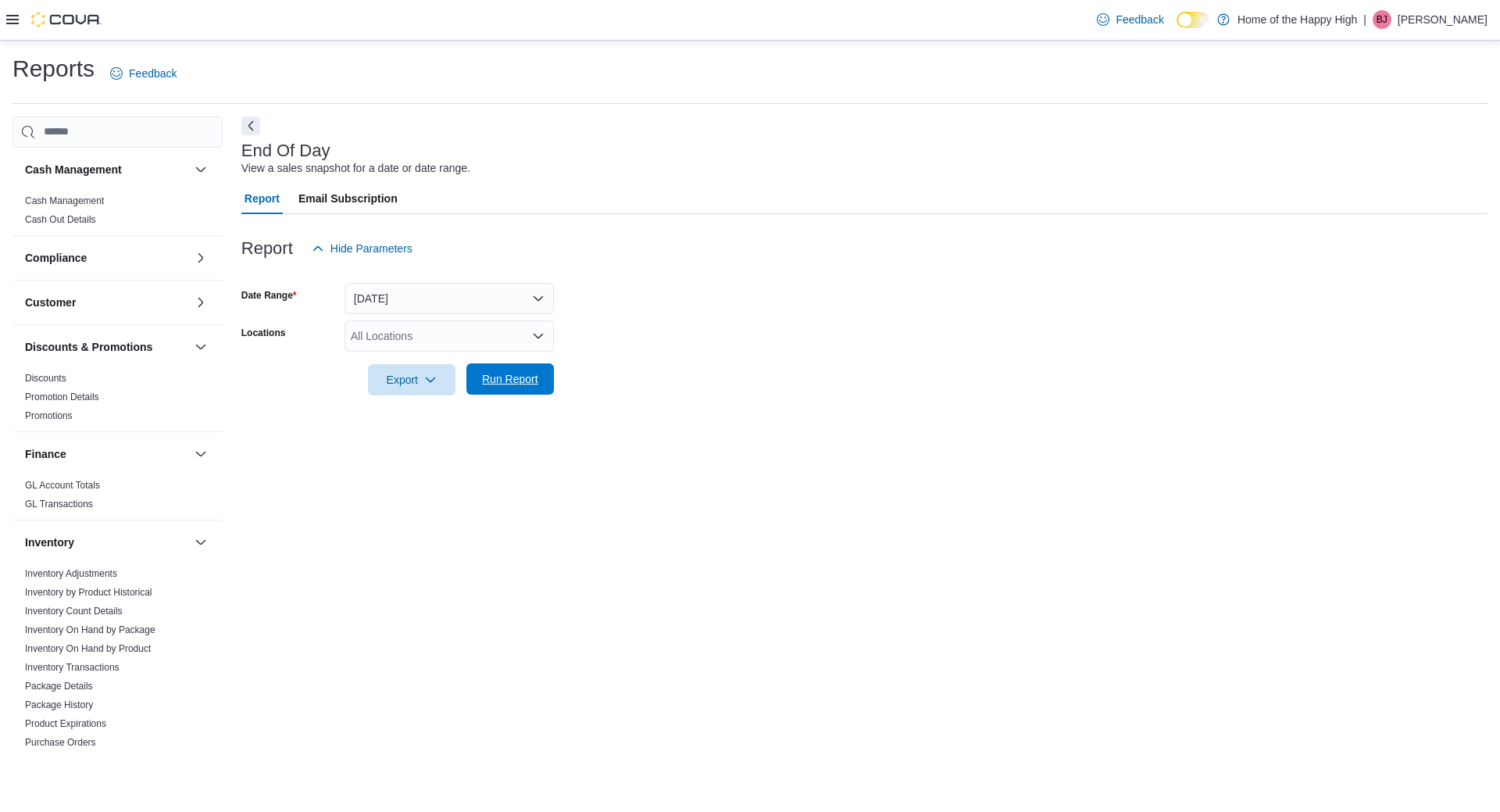
click at [488, 390] on span "Run Report" at bounding box center [510, 378] width 69 height 31
click at [438, 316] on form "Date Range [DATE] Locations All Locations Export Run Report" at bounding box center [859, 329] width 1235 height 131
click at [432, 337] on div "All Locations" at bounding box center [449, 336] width 210 height 31
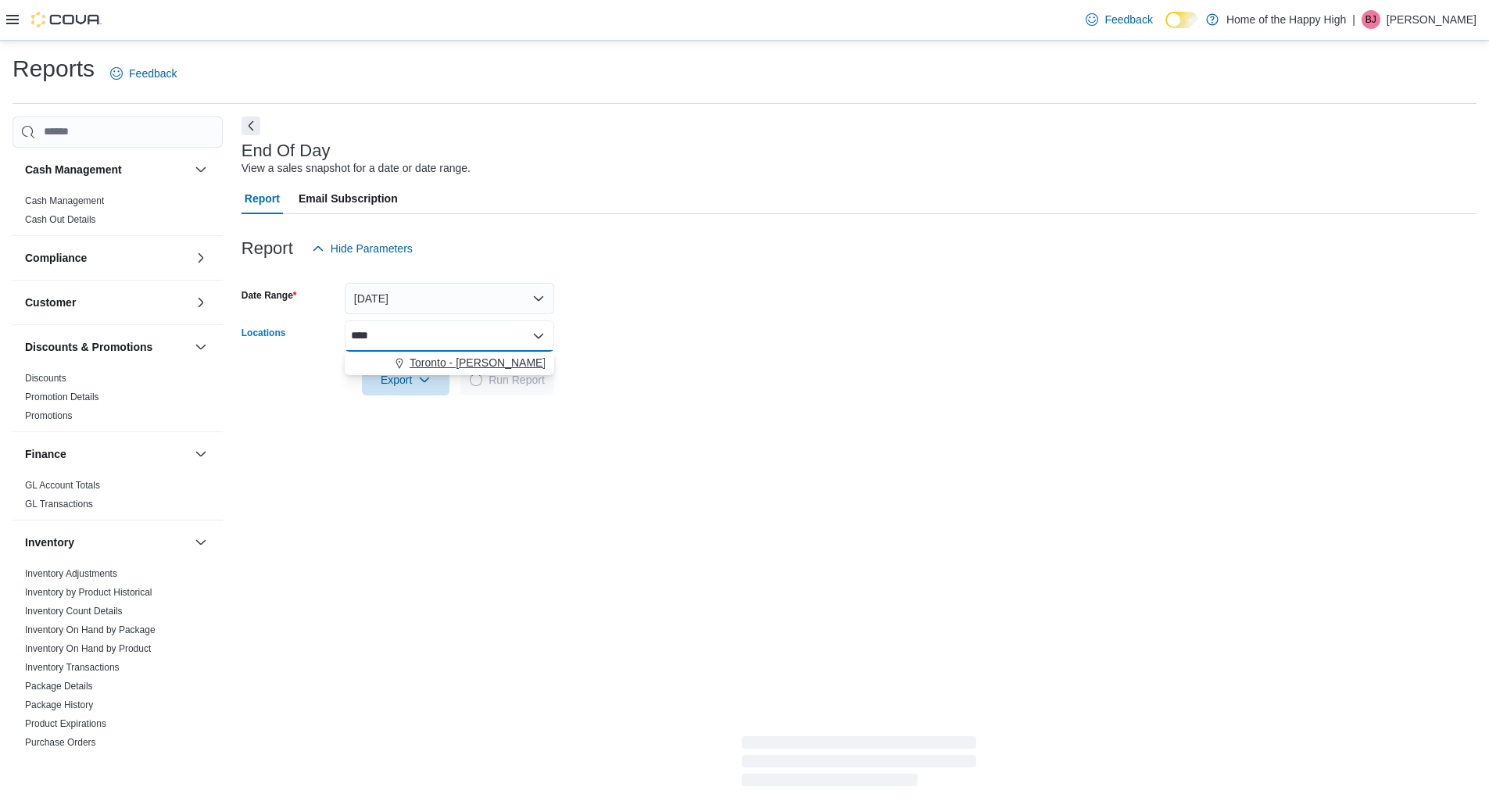
type input "****"
click at [499, 372] on button "Toronto - [PERSON_NAME] Ave - Friendly Stranger" at bounding box center [449, 363] width 210 height 23
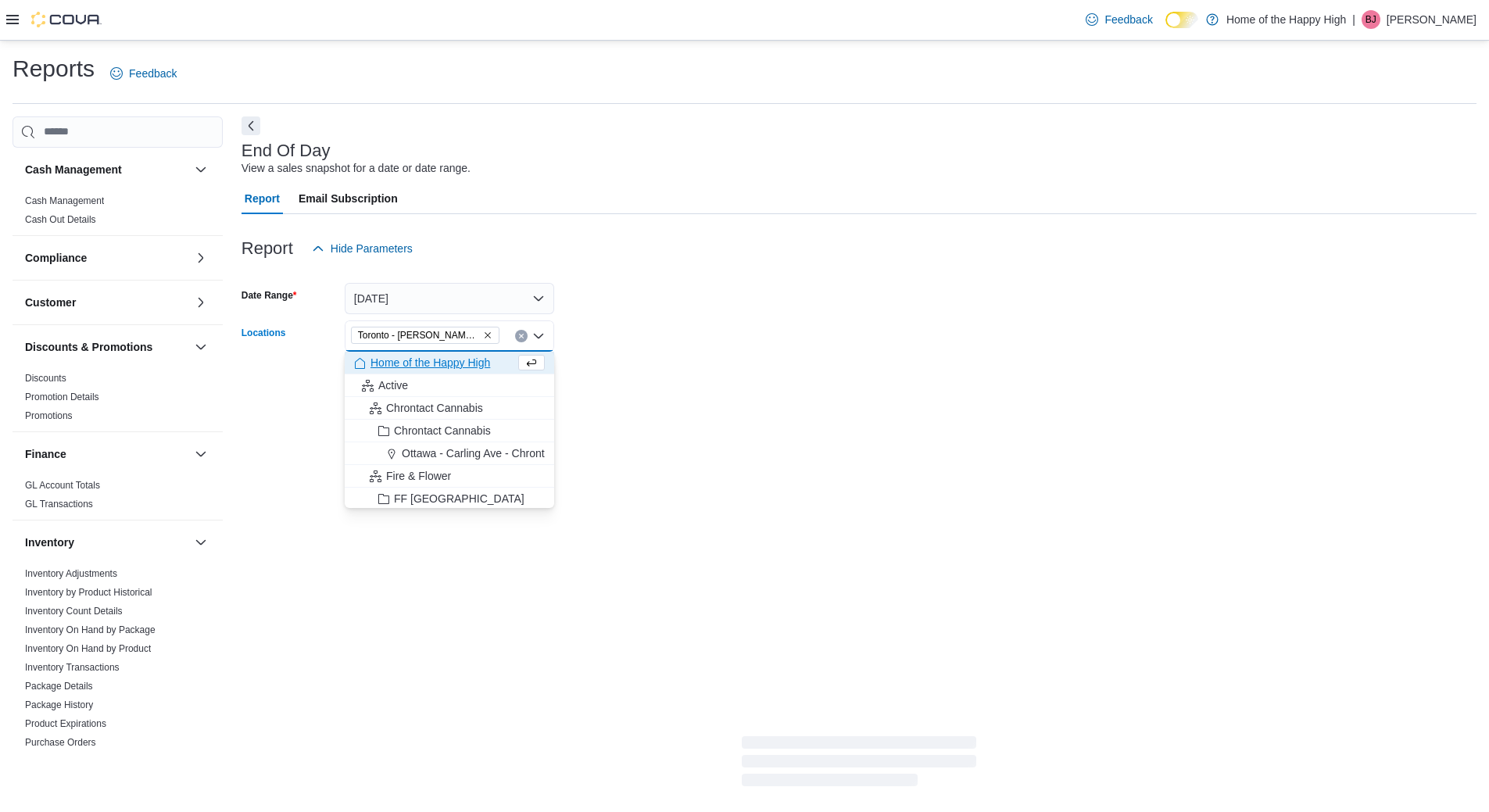
click at [758, 280] on div at bounding box center [859, 273] width 1235 height 18
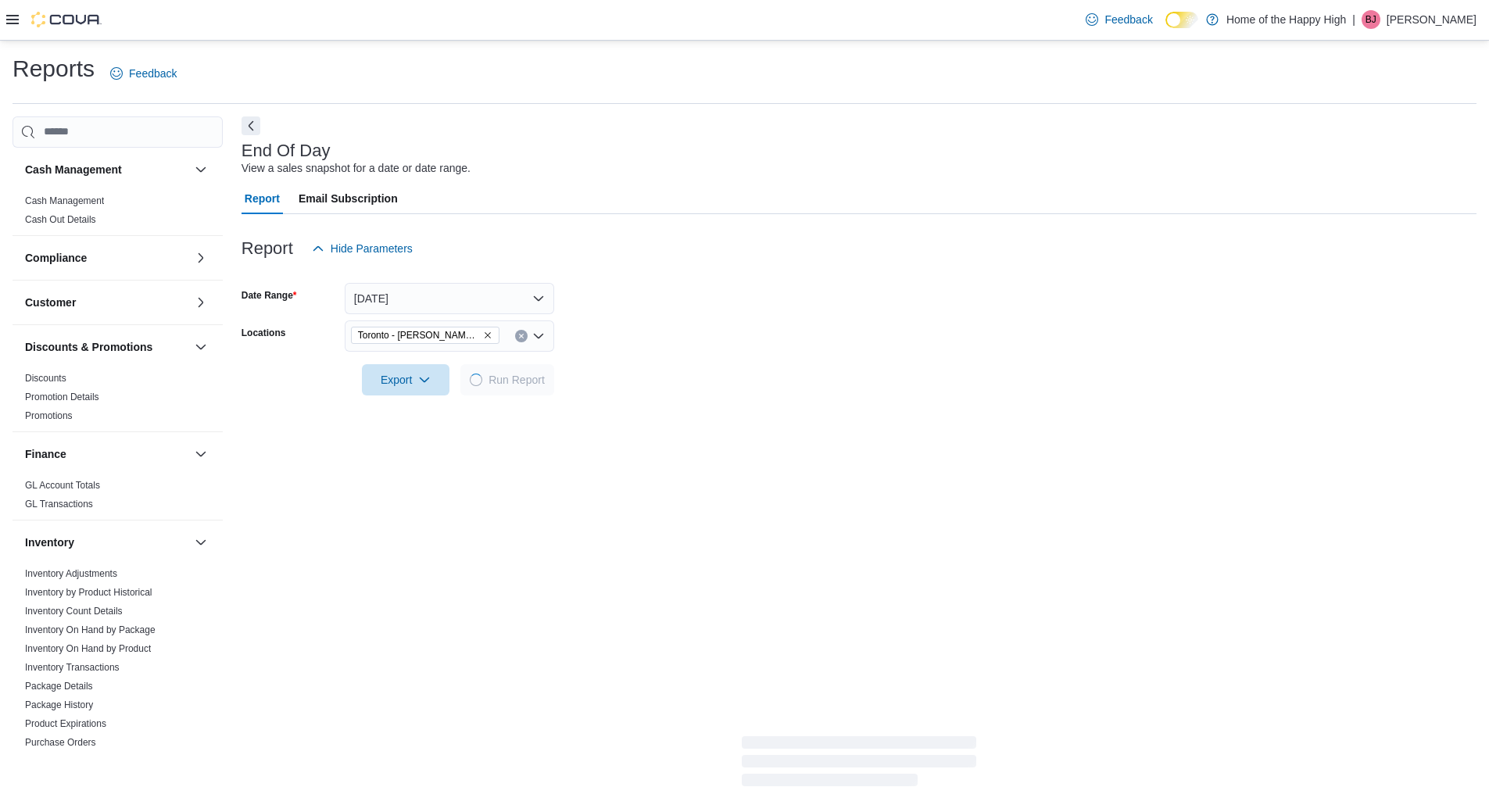
click at [532, 397] on div at bounding box center [859, 404] width 1235 height 18
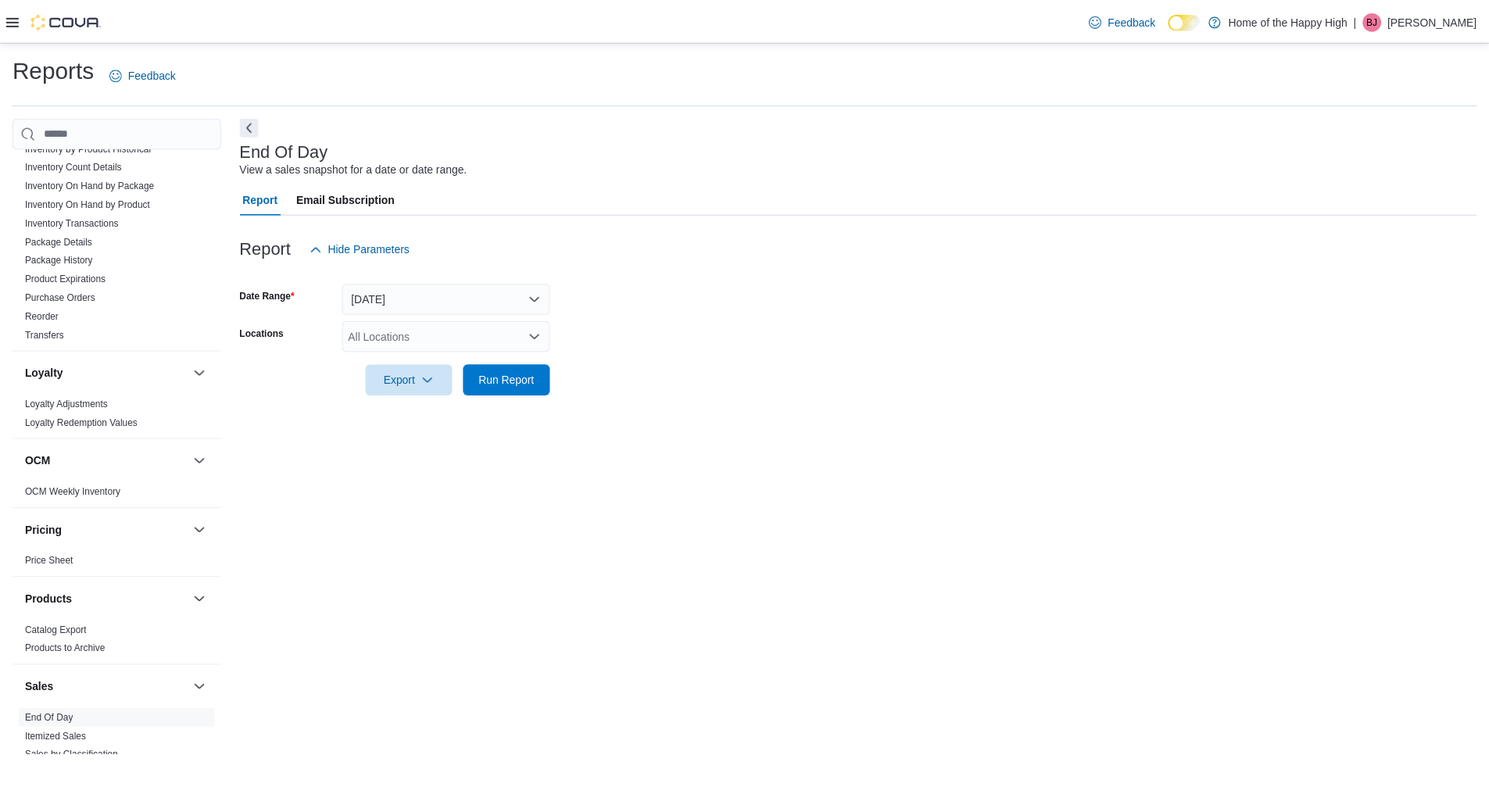
scroll to position [547, 0]
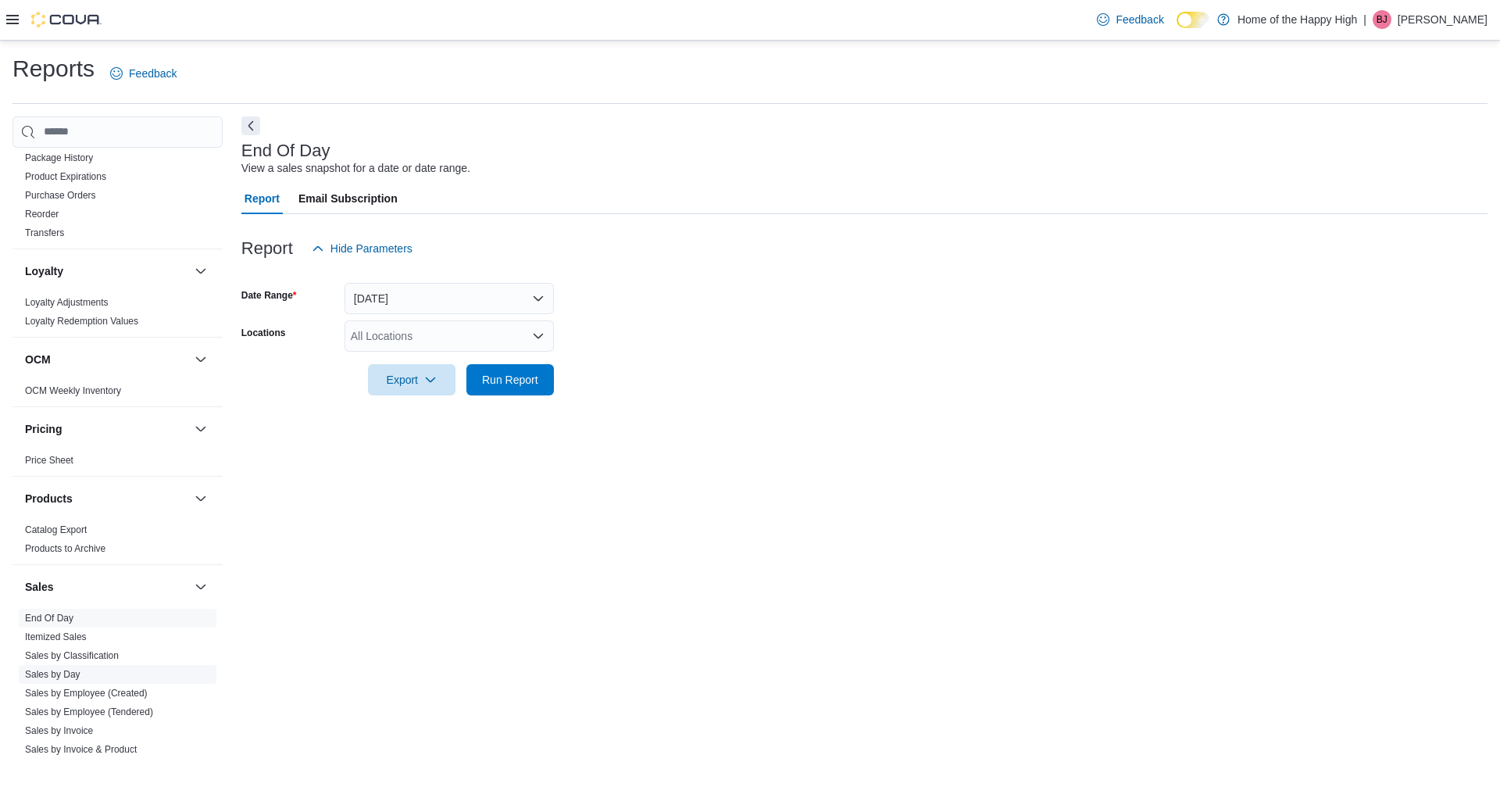
click at [55, 668] on link "Sales by Day" at bounding box center [52, 674] width 55 height 11
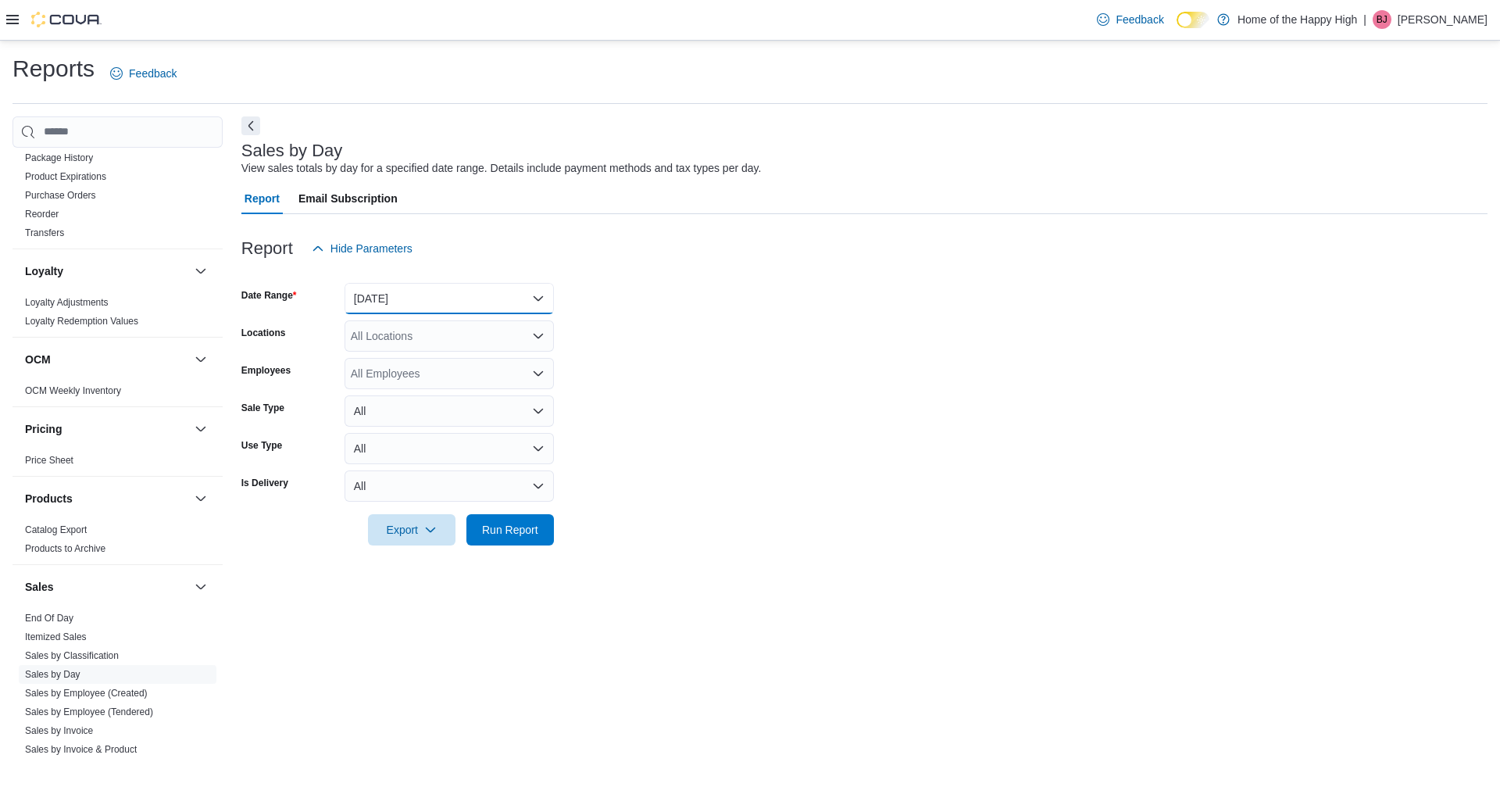
click at [411, 304] on button "[DATE]" at bounding box center [449, 298] width 210 height 31
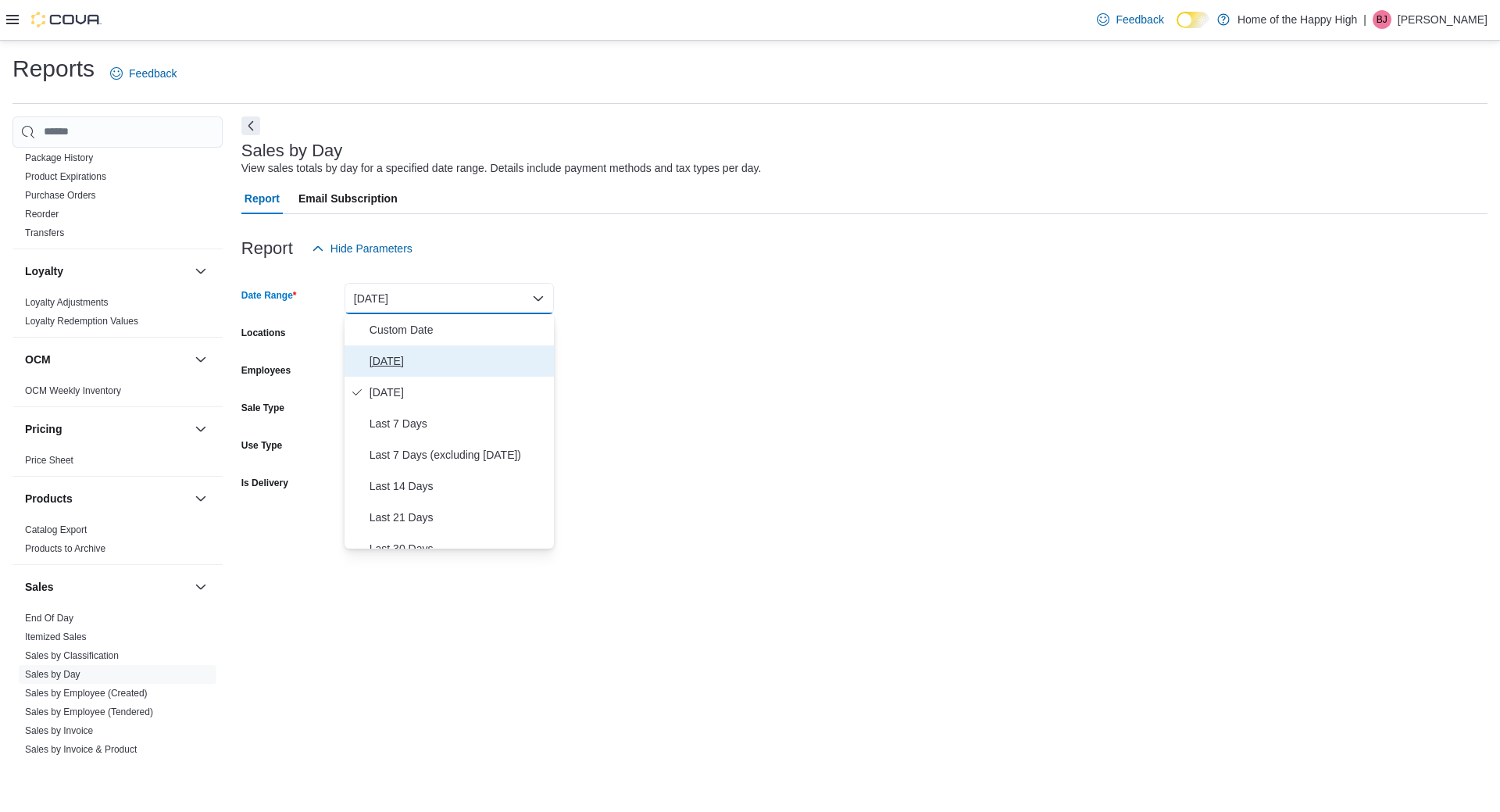
click at [429, 363] on span "[DATE]" at bounding box center [459, 360] width 178 height 18
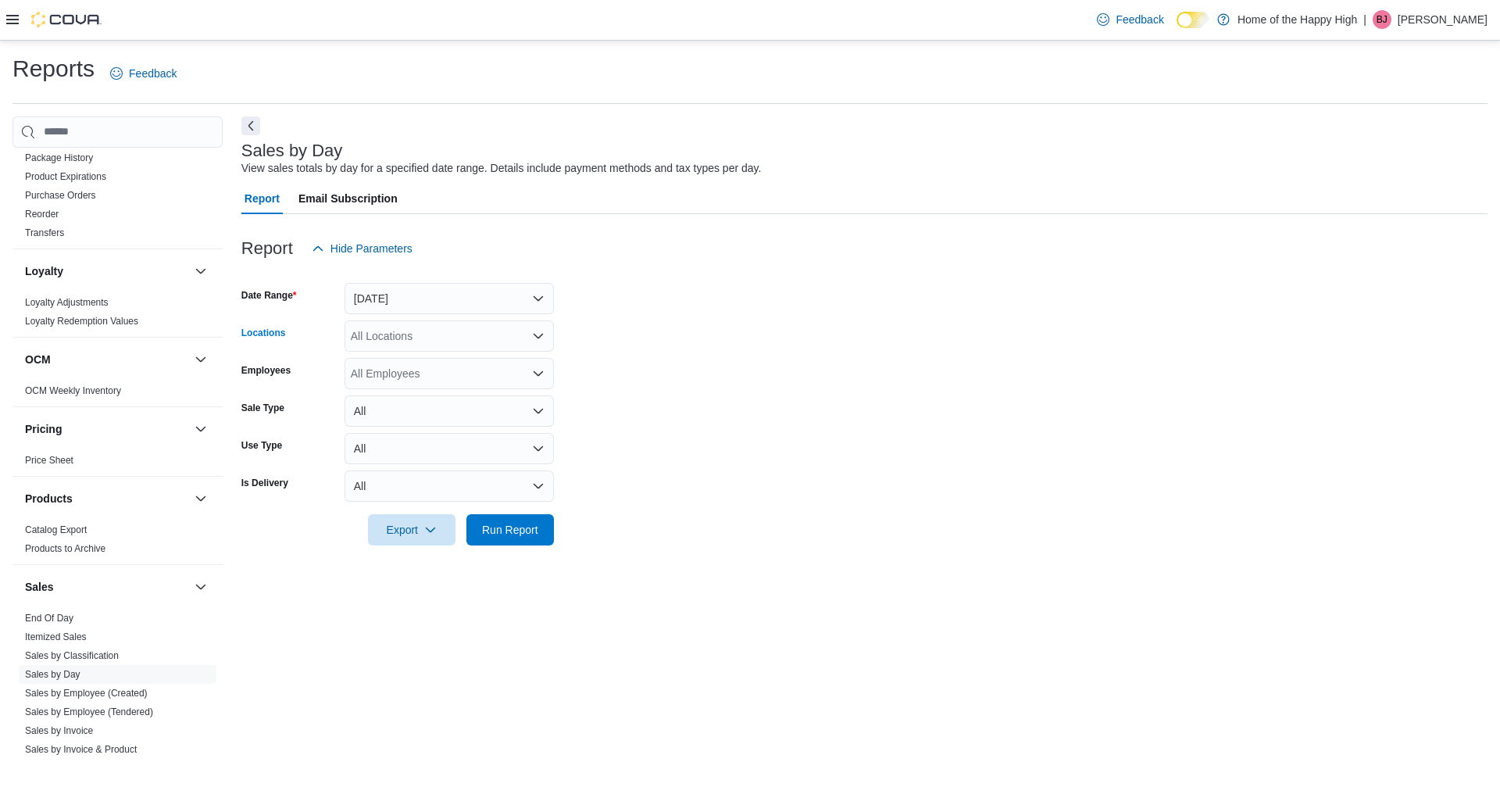
click at [423, 343] on div "All Locations" at bounding box center [449, 336] width 210 height 31
type input "****"
click at [470, 371] on button "Toronto - [PERSON_NAME] Ave - Friendly Stranger" at bounding box center [449, 363] width 210 height 23
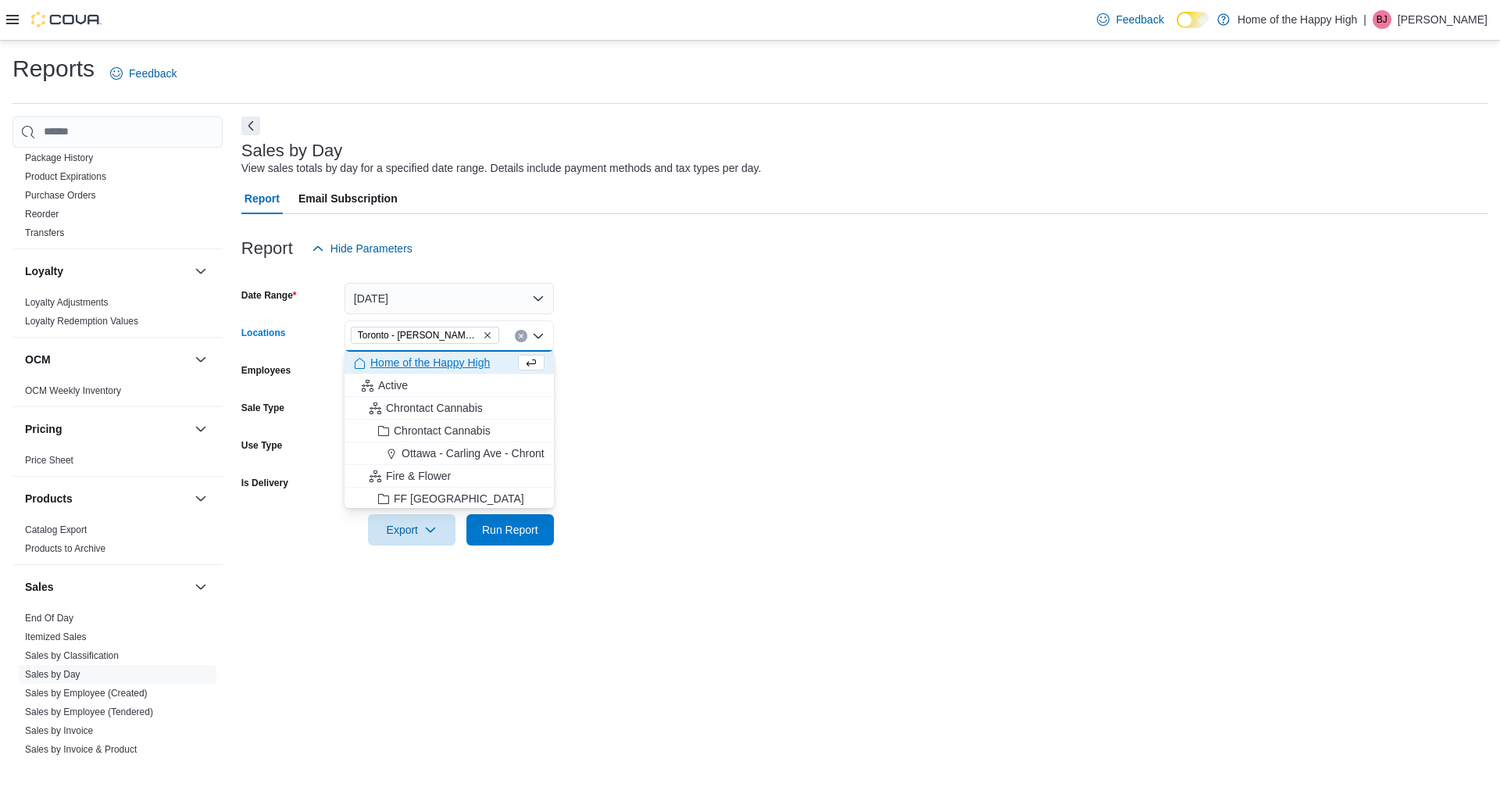
click at [805, 349] on form "Date Range [DATE] Locations [GEOGRAPHIC_DATA] - [PERSON_NAME][GEOGRAPHIC_DATA] …" at bounding box center [864, 404] width 1246 height 281
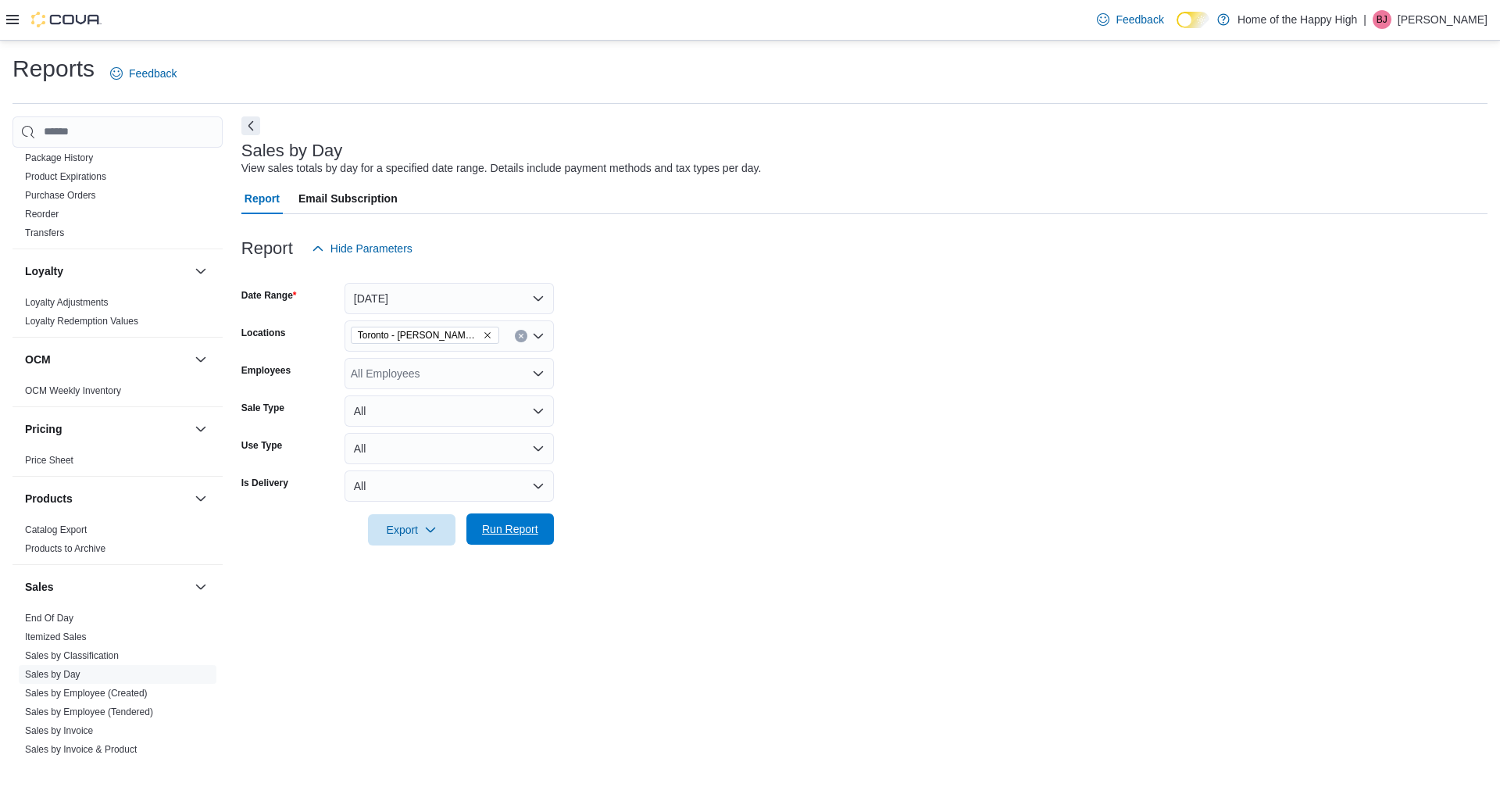
click at [488, 532] on span "Run Report" at bounding box center [510, 529] width 56 height 16
